Goal: Task Accomplishment & Management: Complete application form

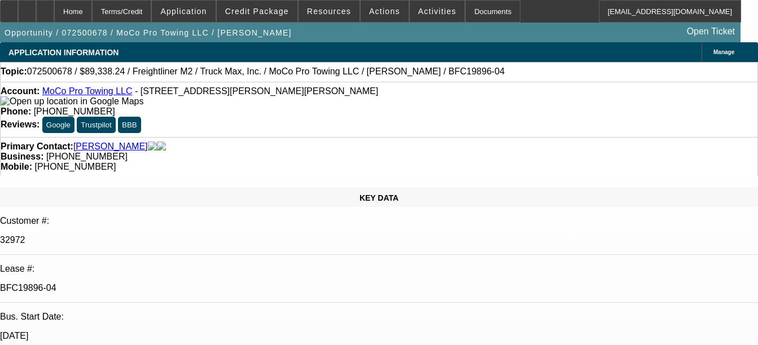
select select "0"
select select "6"
select select "0"
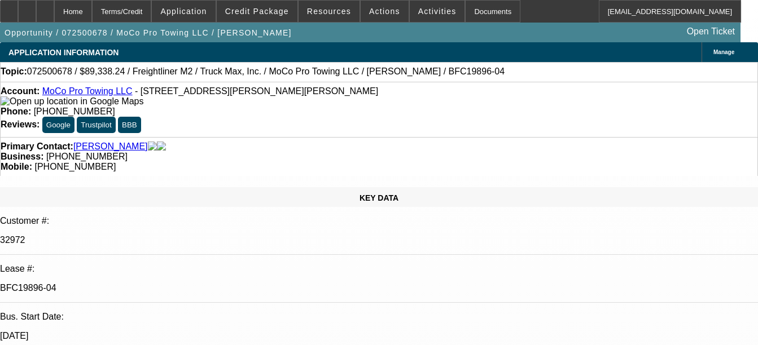
select select "0"
select select "6"
select select "0"
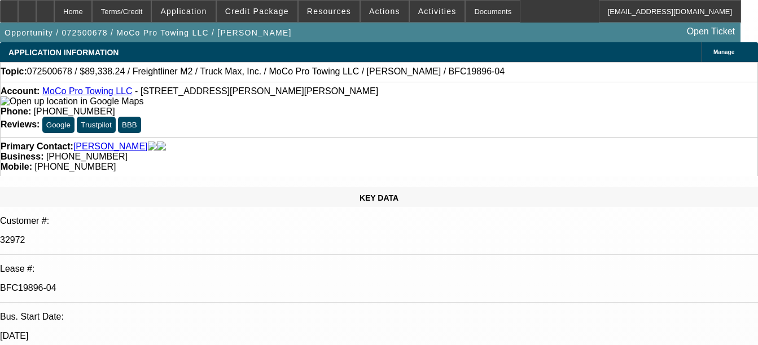
select select "0"
select select "6"
select select "0"
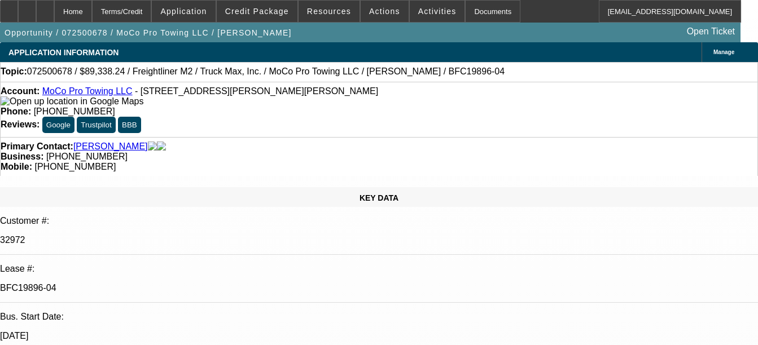
select select "6"
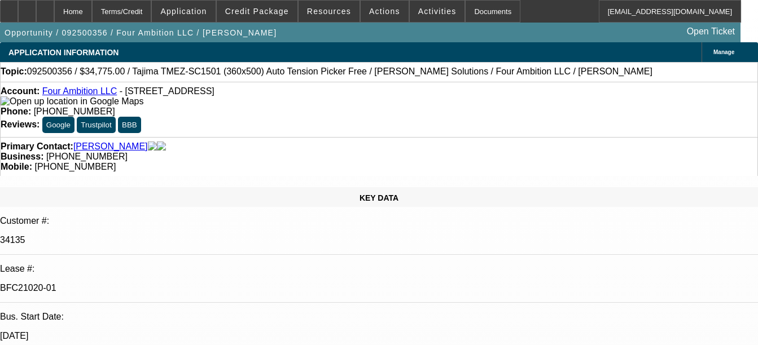
select select "0"
select select "2"
select select "0"
select select "6"
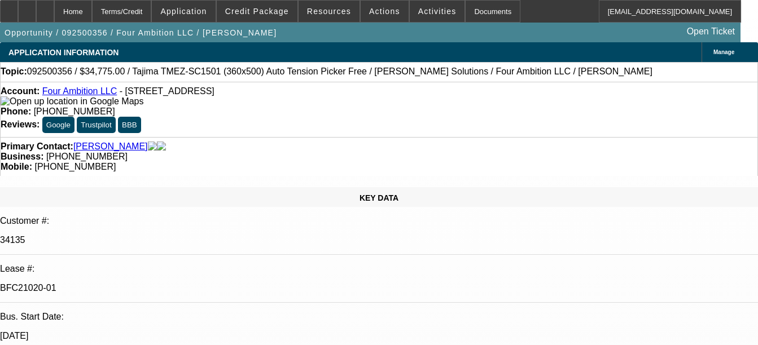
select select "0"
select select "2"
select select "0"
select select "6"
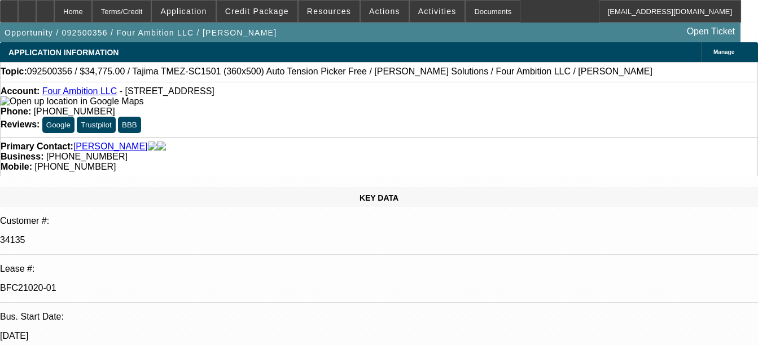
select select "0"
select select "2"
select select "0"
select select "6"
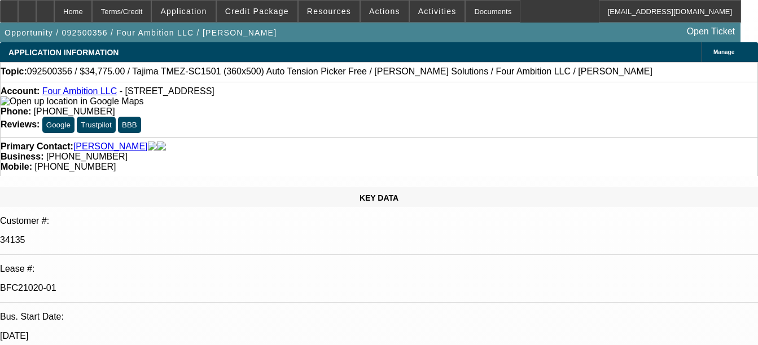
select select "0"
select select "2"
select select "0"
select select "6"
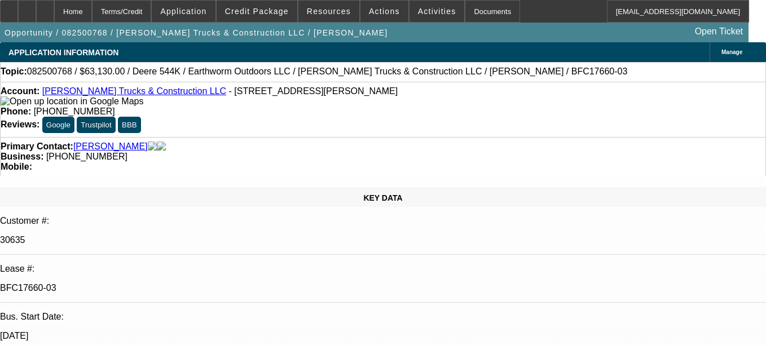
select select "0"
select select "2"
select select "0"
select select "6"
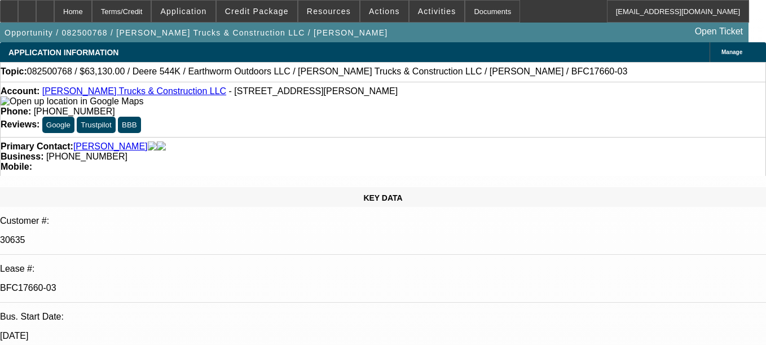
select select "0"
select select "2"
select select "0"
select select "6"
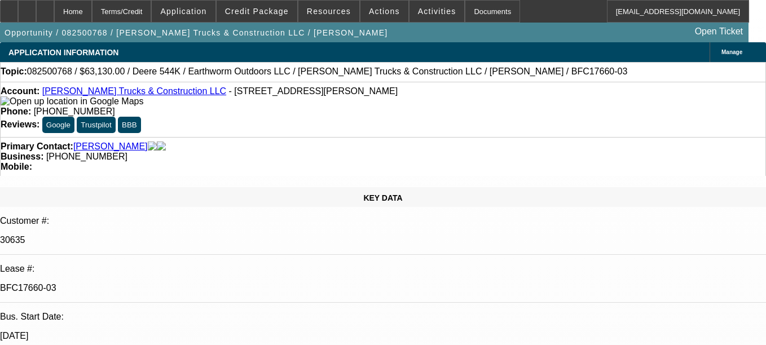
select select "0"
select select "2"
select select "0"
select select "6"
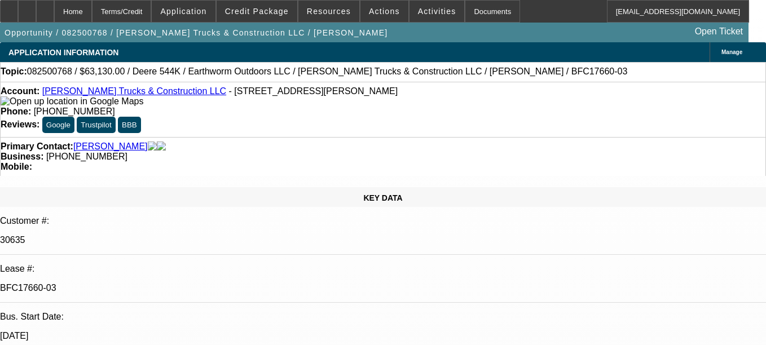
select select "0.1"
select select "0"
select select "2"
select select "0"
select select "6"
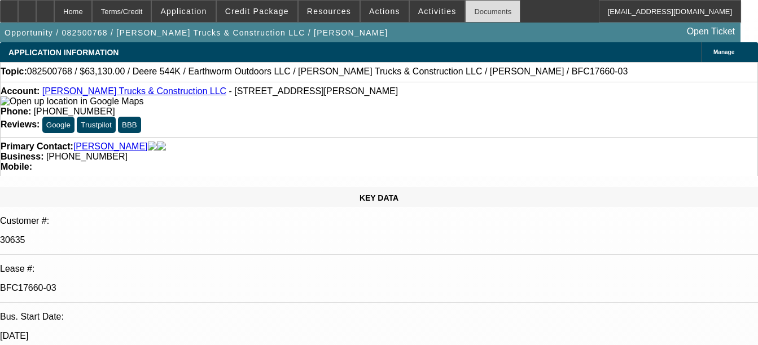
click at [483, 10] on div "Documents" at bounding box center [492, 11] width 55 height 23
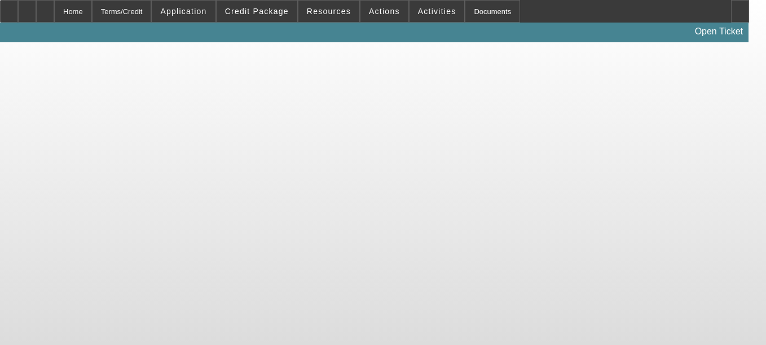
click at [541, 156] on body "Home Terms/Credit Application Credit Package Resources Actions Activities Docum…" at bounding box center [383, 172] width 766 height 345
click at [465, 15] on div "Documents" at bounding box center [492, 11] width 55 height 23
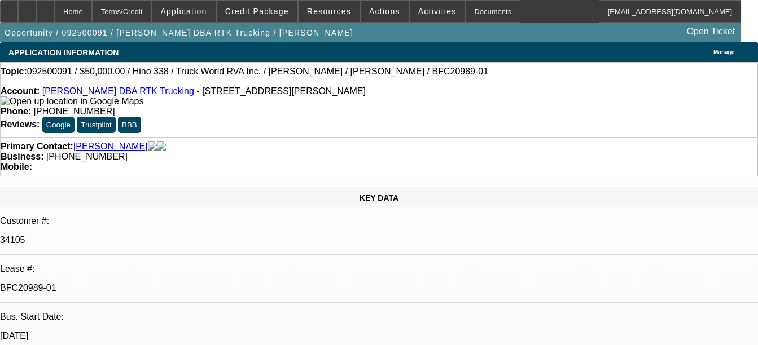
select select "0"
select select "6"
select select "0"
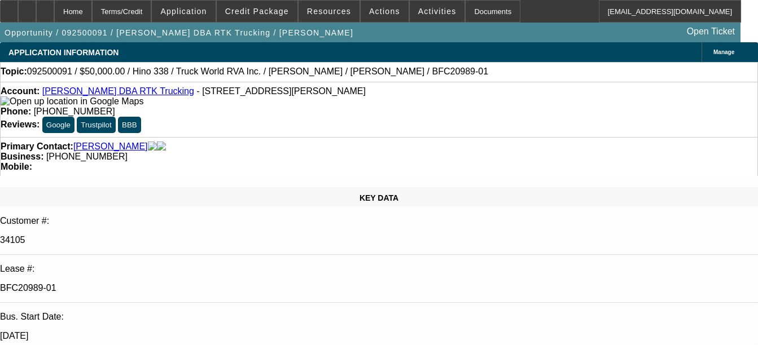
select select "0"
select select "6"
select select "0"
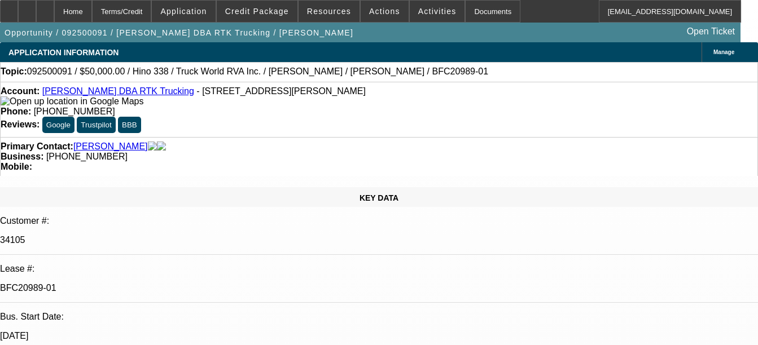
select select "0"
select select "6"
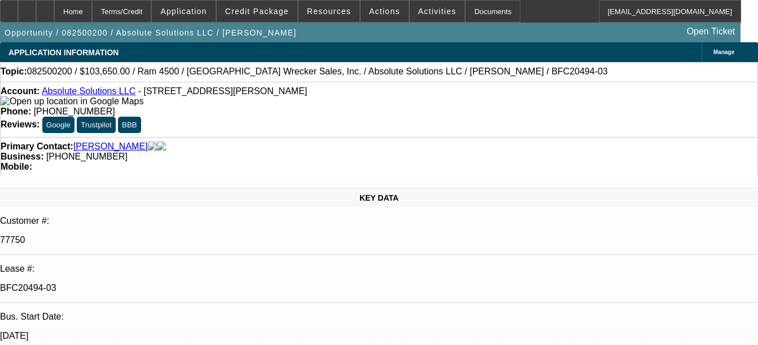
select select "0"
select select "0.1"
select select "0"
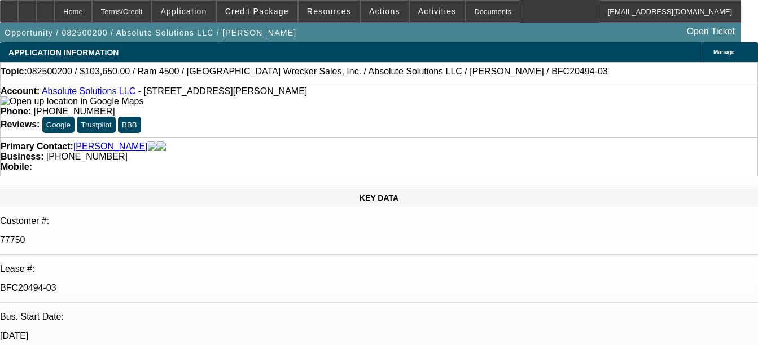
select select "0"
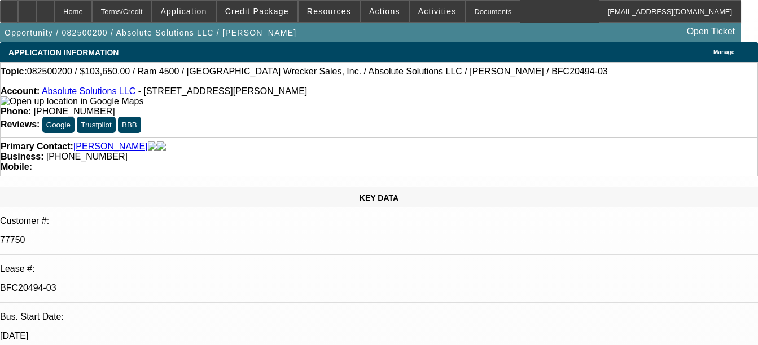
select select "0"
select select "1"
select select "4"
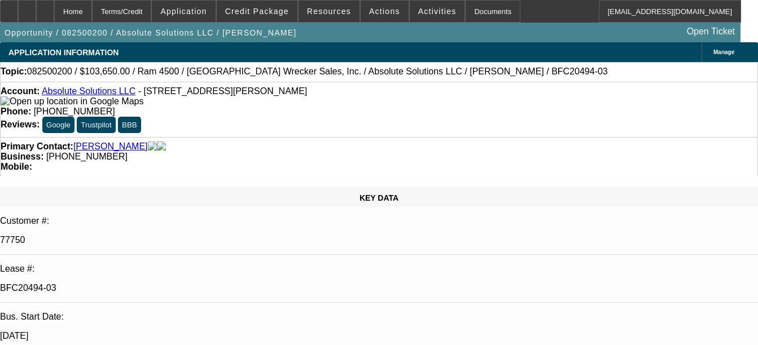
select select "1"
select select "5"
select select "1"
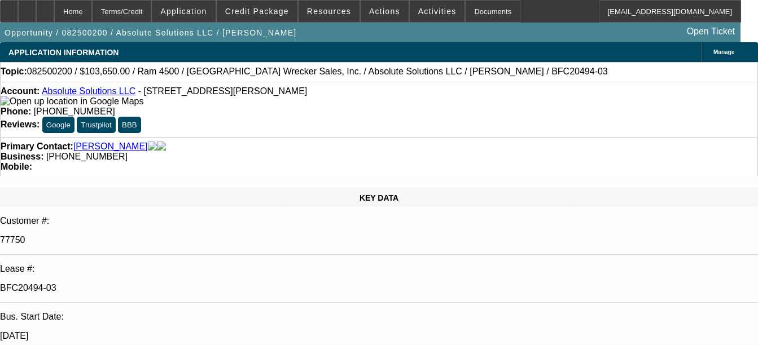
select select "6"
select select "1"
select select "6"
click at [467, 11] on div "Documents" at bounding box center [492, 11] width 55 height 23
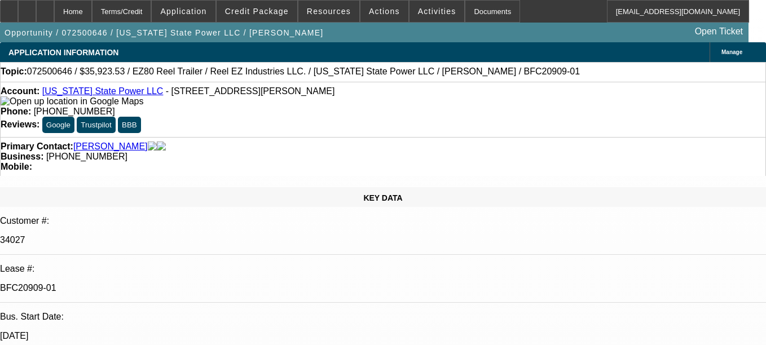
select select "0"
select select "0.1"
select select "4"
select select "0"
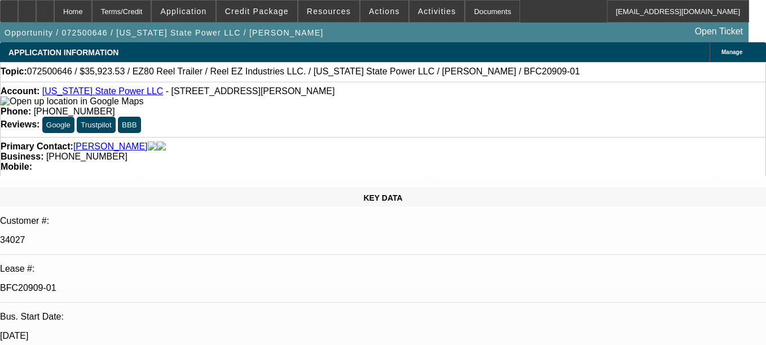
select select "0"
select select "2"
select select "0"
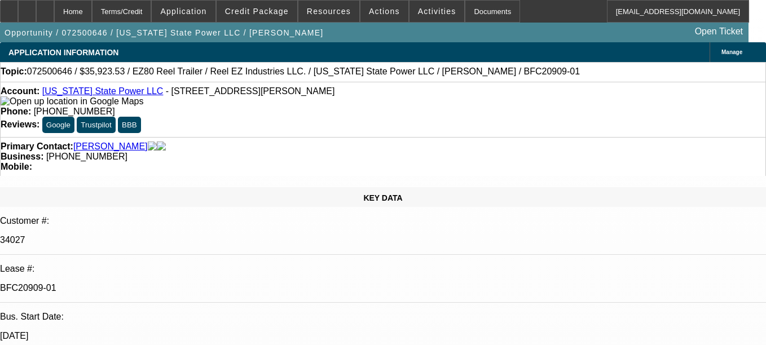
select select "0"
select select "2"
select select "0"
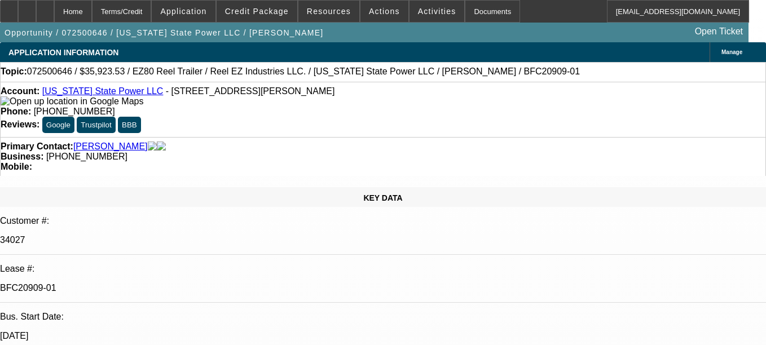
select select "2"
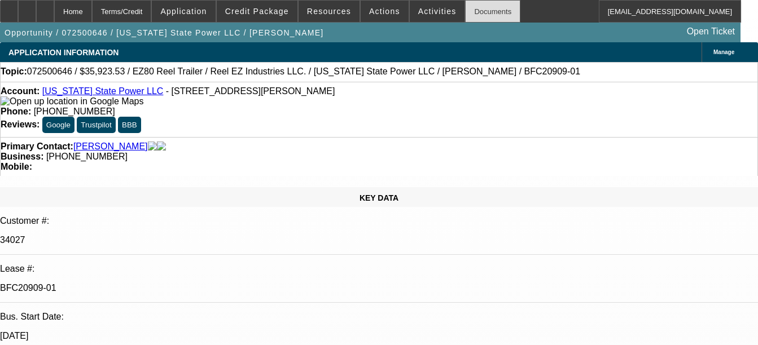
click at [472, 11] on div "Documents" at bounding box center [492, 11] width 55 height 23
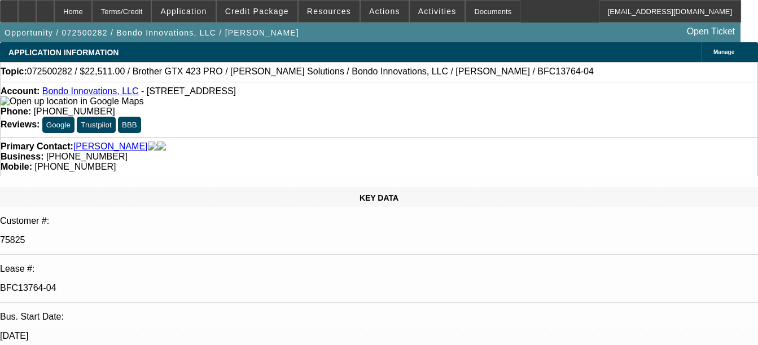
select select "0"
select select "0.1"
select select "0"
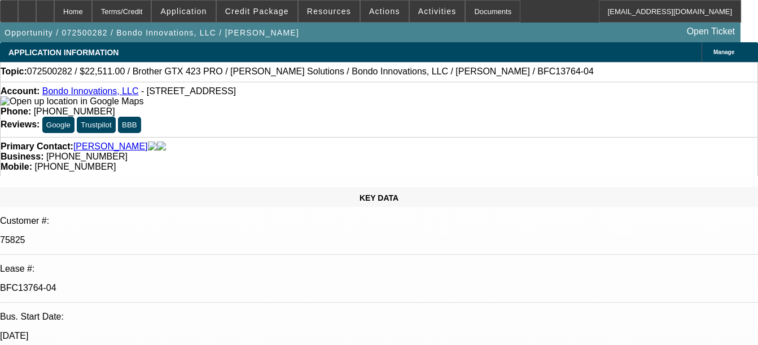
select select "0.1"
select select "0"
select select "0.1"
select select "1"
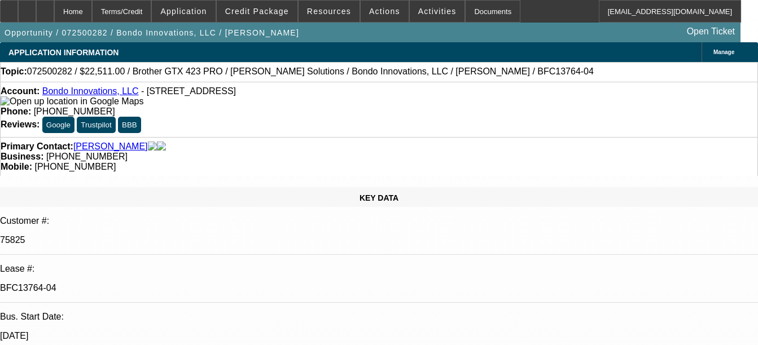
select select "1"
select select "4"
select select "1"
select select "4"
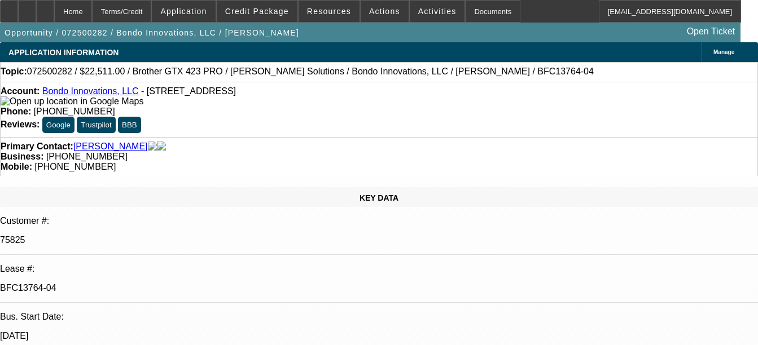
select select "1"
select select "4"
click at [469, 11] on div "Documents" at bounding box center [492, 11] width 55 height 23
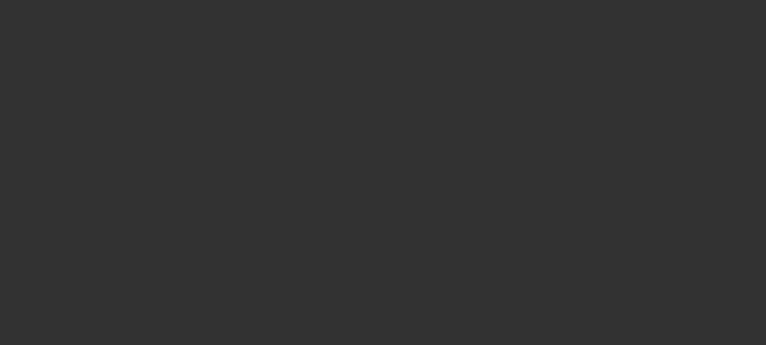
select select "0"
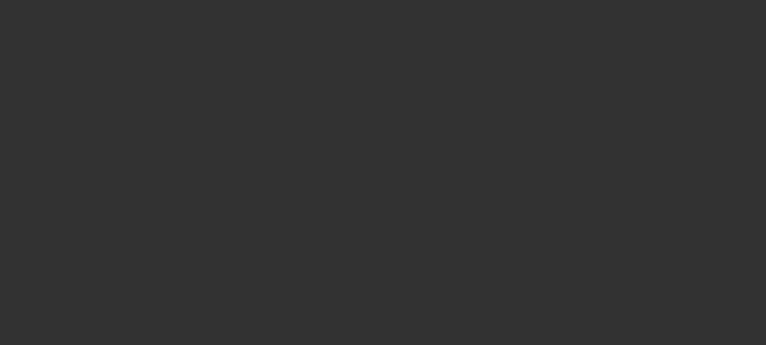
select select "0"
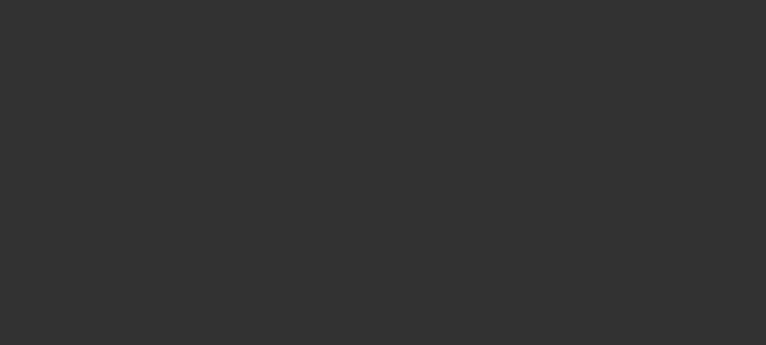
select select "0"
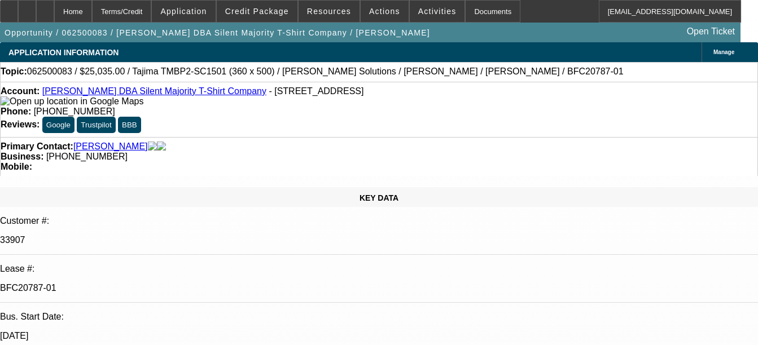
select select "1"
select select "6"
select select "1"
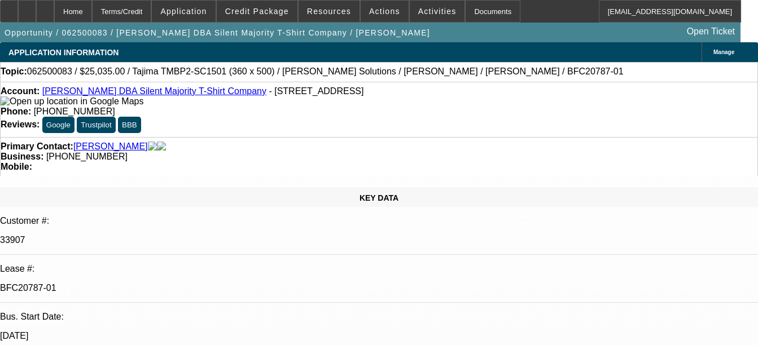
select select "6"
select select "1"
select select "6"
select select "1"
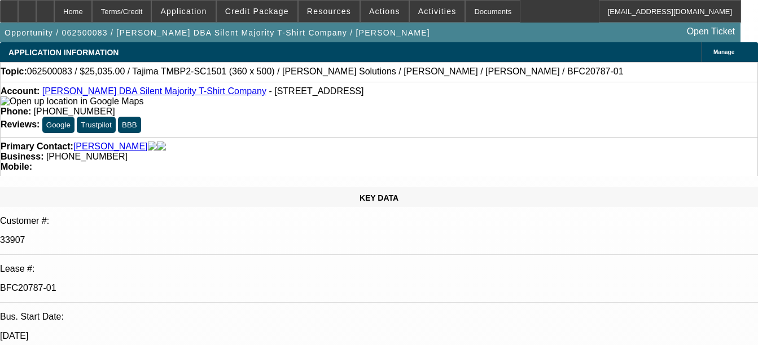
select select "1"
select select "6"
click at [465, 21] on div "Documents" at bounding box center [492, 11] width 55 height 23
